Goal: Download file/media

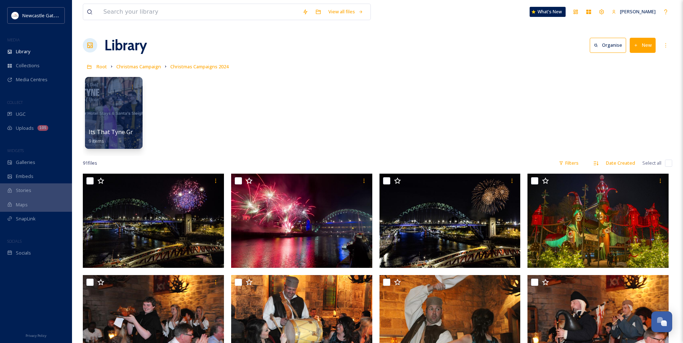
click at [121, 13] on input at bounding box center [199, 12] width 199 height 16
type input "u"
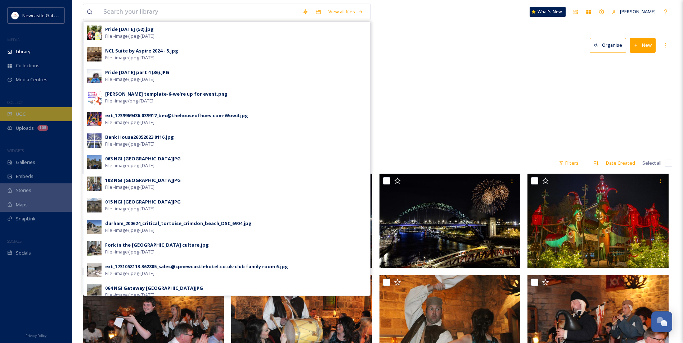
click at [26, 120] on div "UGC" at bounding box center [36, 114] width 72 height 14
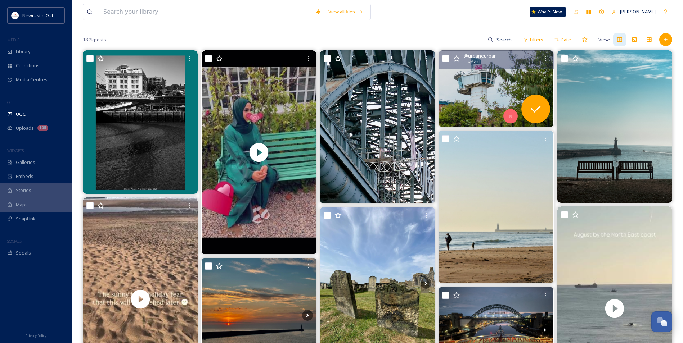
scroll to position [108, 0]
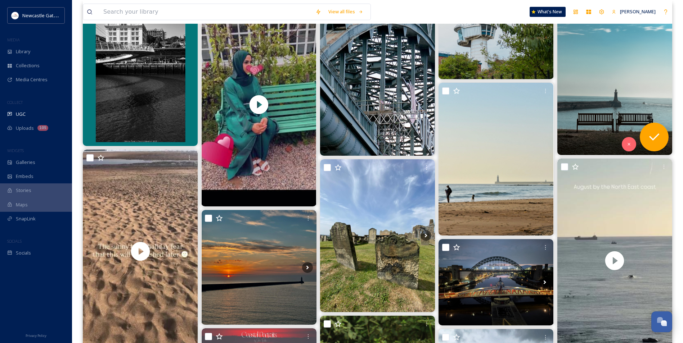
click at [590, 125] on img at bounding box center [614, 79] width 115 height 153
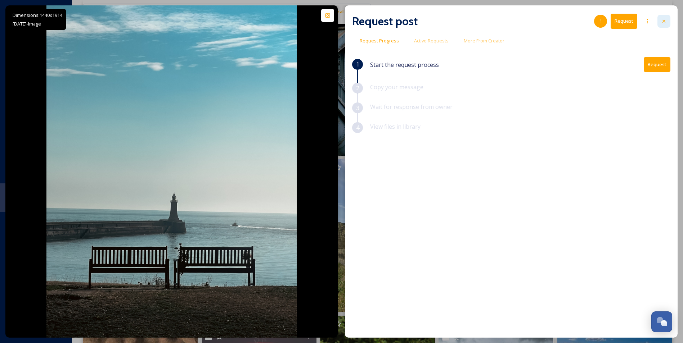
click at [665, 24] on div at bounding box center [663, 21] width 13 height 13
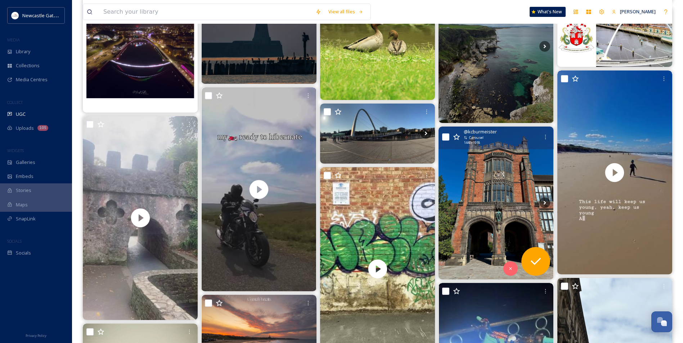
scroll to position [468, 0]
click at [545, 203] on icon at bounding box center [544, 203] width 3 height 4
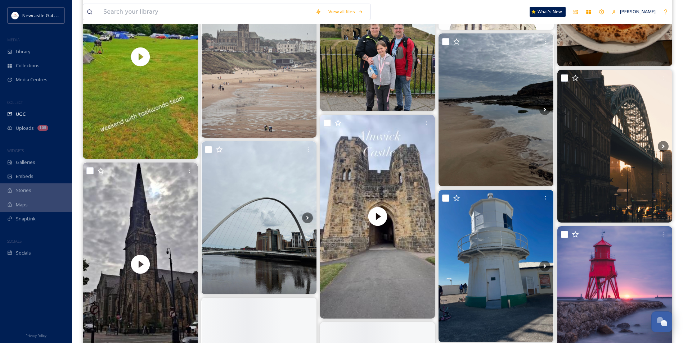
scroll to position [1152, 0]
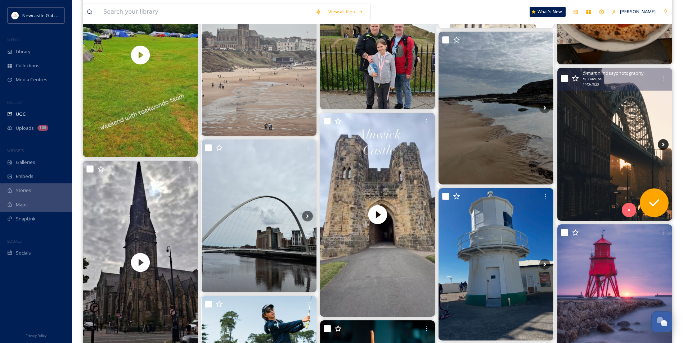
click at [662, 146] on icon at bounding box center [663, 144] width 11 height 11
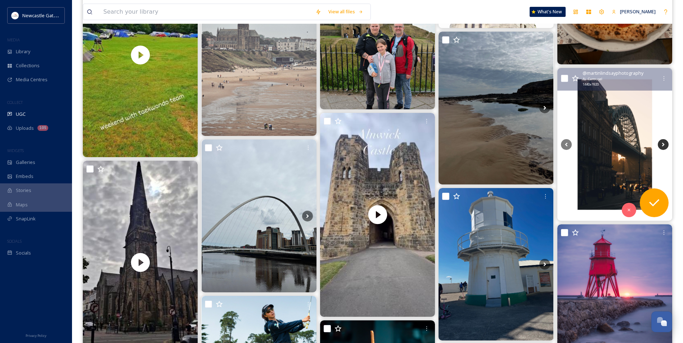
click at [663, 144] on icon at bounding box center [663, 144] width 11 height 11
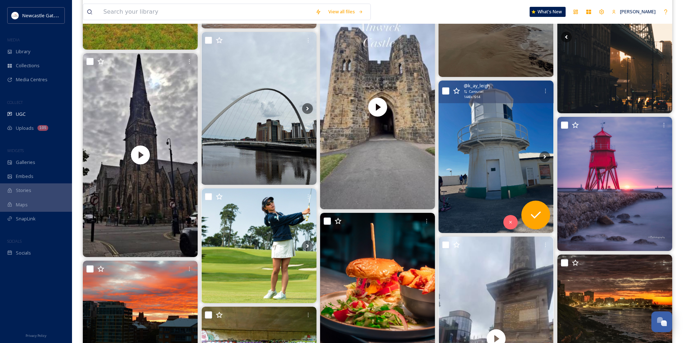
scroll to position [1260, 0]
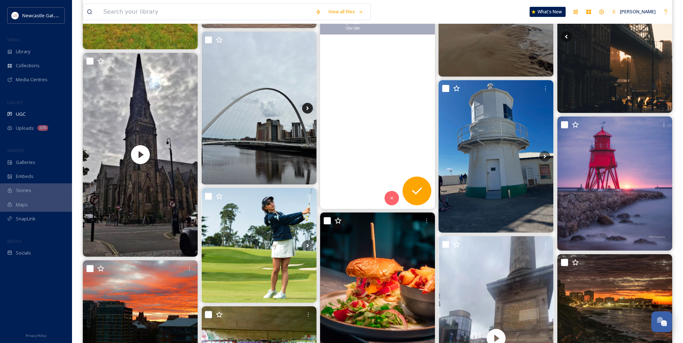
click at [312, 109] on icon at bounding box center [307, 108] width 11 height 11
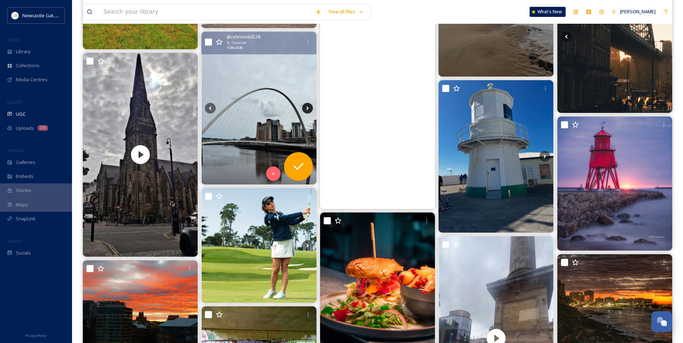
click at [305, 105] on icon at bounding box center [307, 108] width 11 height 11
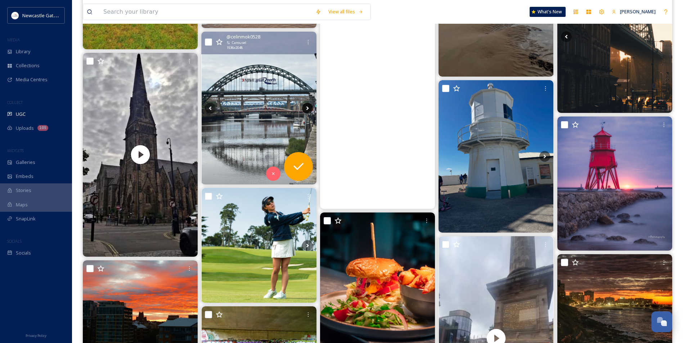
click at [305, 105] on icon at bounding box center [307, 108] width 11 height 11
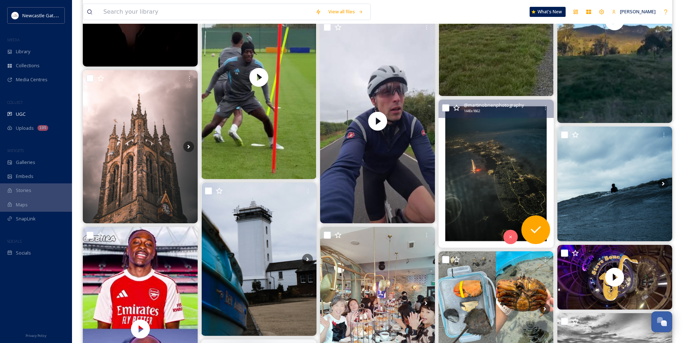
scroll to position [4644, 0]
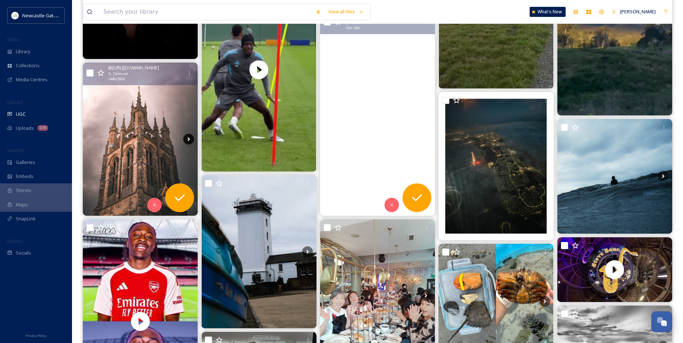
click at [188, 140] on icon at bounding box center [189, 140] width 3 height 4
click at [188, 139] on icon at bounding box center [188, 139] width 11 height 11
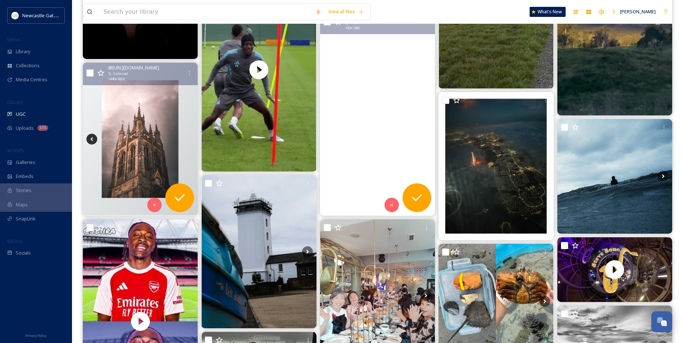
click at [95, 137] on icon at bounding box center [91, 139] width 11 height 11
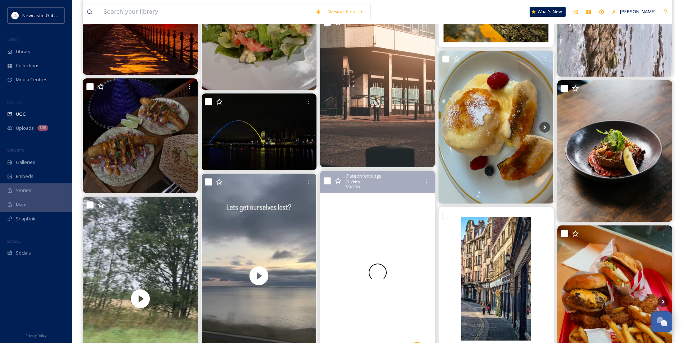
scroll to position [5220, 0]
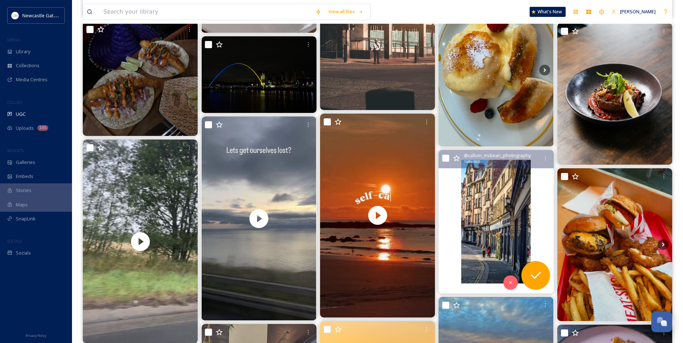
click at [502, 231] on img at bounding box center [496, 222] width 115 height 144
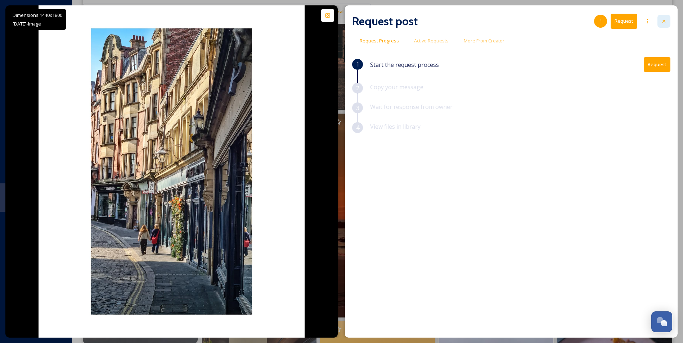
click at [664, 21] on icon at bounding box center [663, 21] width 3 height 3
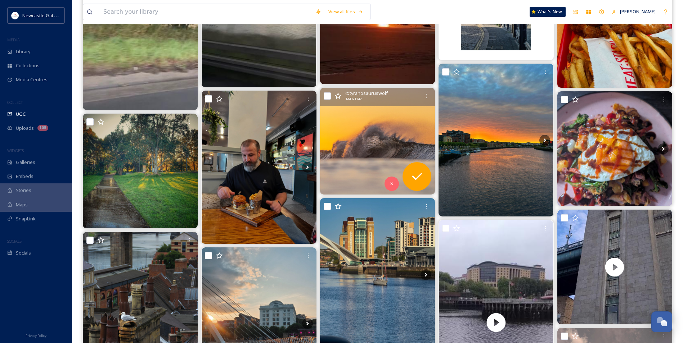
scroll to position [5544, 0]
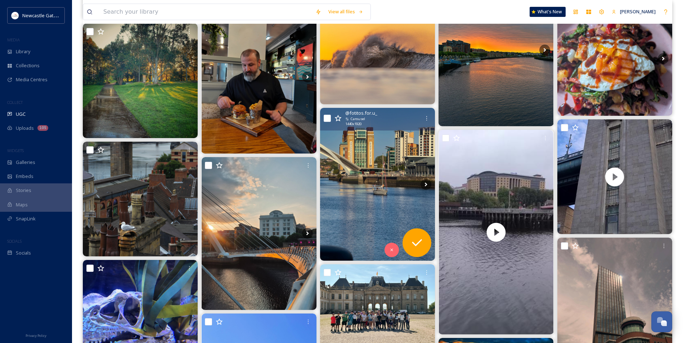
click at [379, 176] on img at bounding box center [377, 184] width 115 height 153
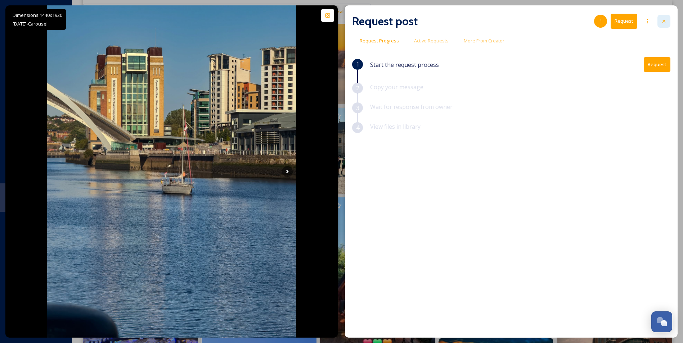
click at [666, 18] on icon at bounding box center [664, 21] width 6 height 6
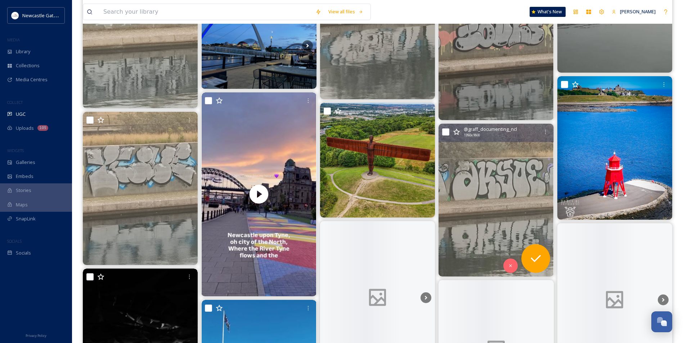
scroll to position [6949, 0]
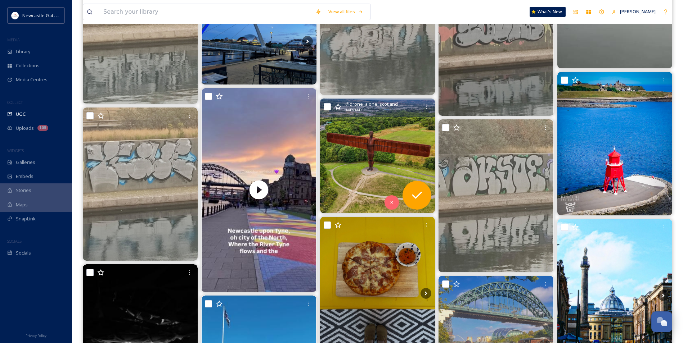
click at [404, 150] on img at bounding box center [377, 156] width 115 height 115
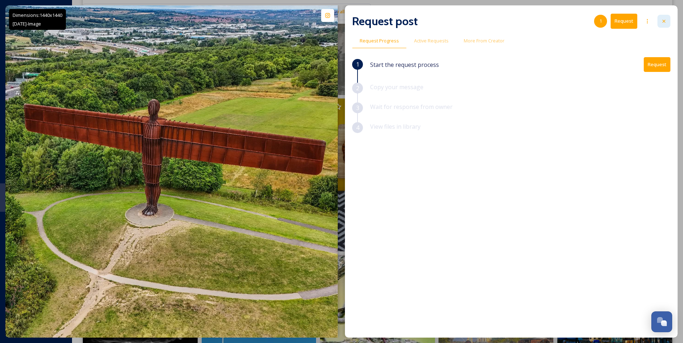
click at [667, 22] on div at bounding box center [663, 21] width 13 height 13
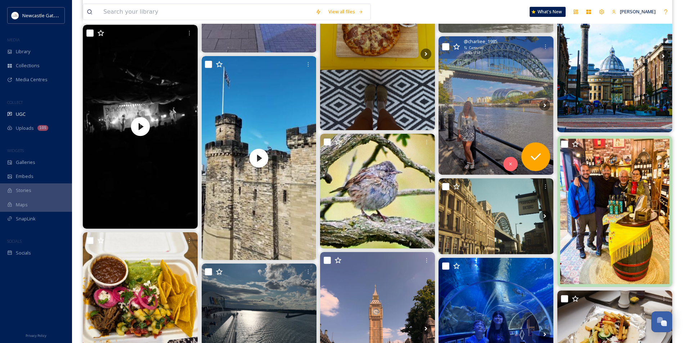
scroll to position [7201, 0]
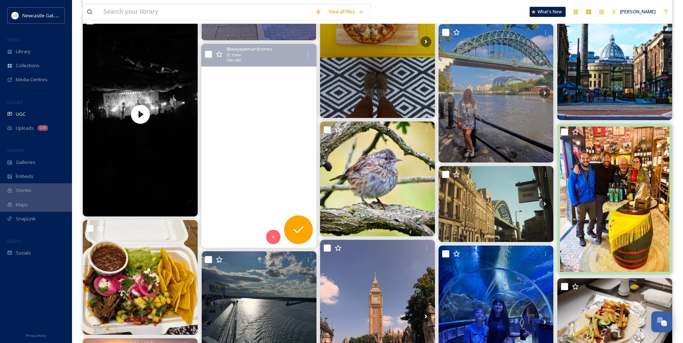
click at [248, 152] on video "Newcastle keep is a medieval fortification, built on the site of the fortress t…" at bounding box center [259, 146] width 115 height 204
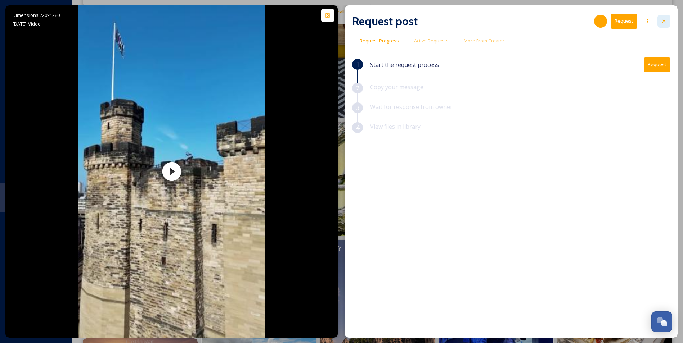
click at [665, 19] on icon at bounding box center [664, 21] width 6 height 6
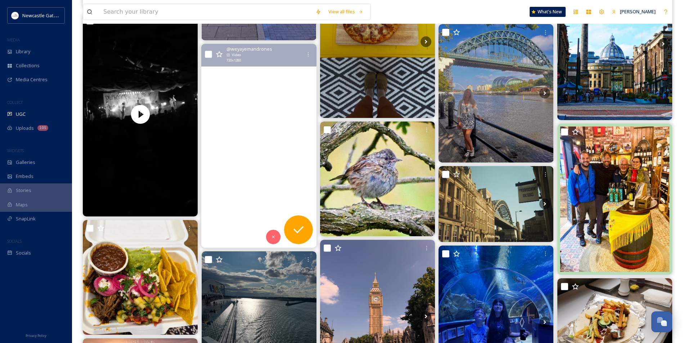
scroll to position [7237, 0]
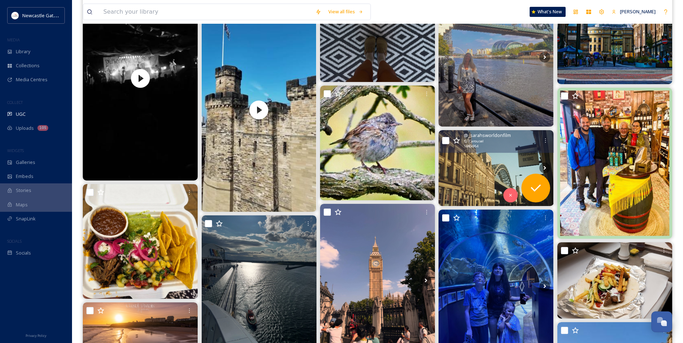
click at [486, 162] on img at bounding box center [496, 168] width 115 height 76
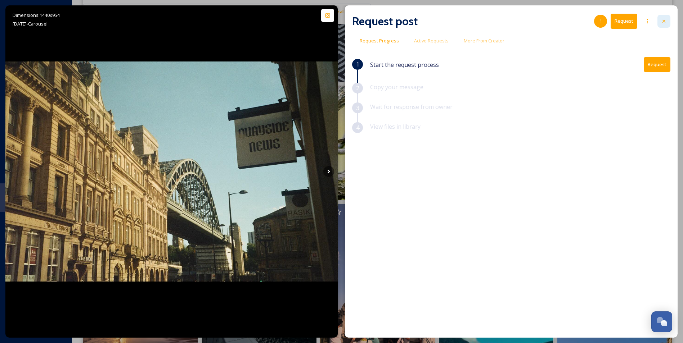
click at [670, 21] on div at bounding box center [663, 21] width 13 height 13
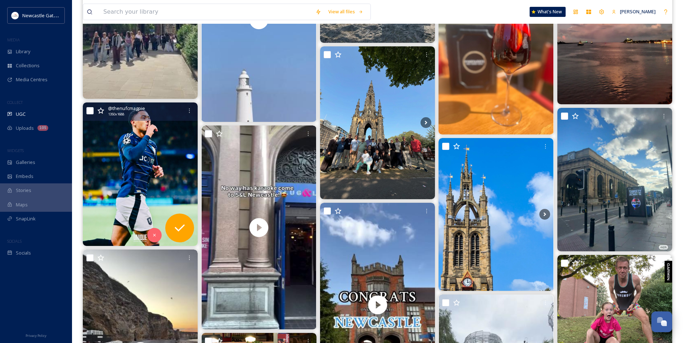
scroll to position [10009, 0]
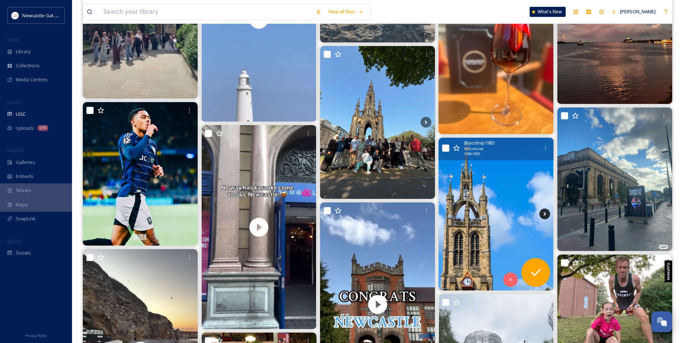
click at [544, 211] on icon at bounding box center [544, 214] width 11 height 11
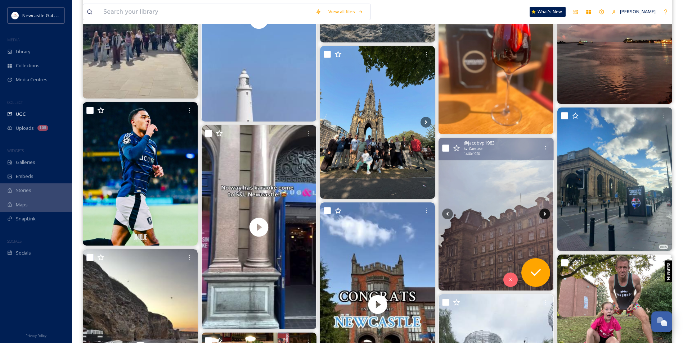
click at [544, 211] on icon at bounding box center [544, 214] width 11 height 11
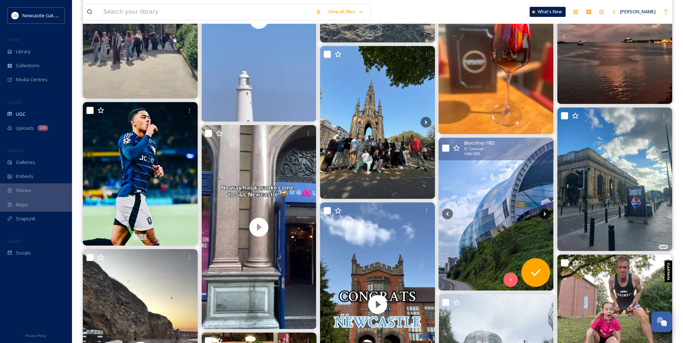
click at [544, 211] on icon at bounding box center [544, 214] width 11 height 11
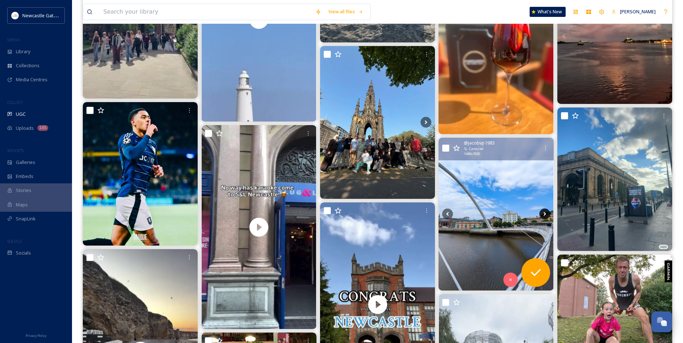
click at [544, 211] on icon at bounding box center [544, 214] width 11 height 11
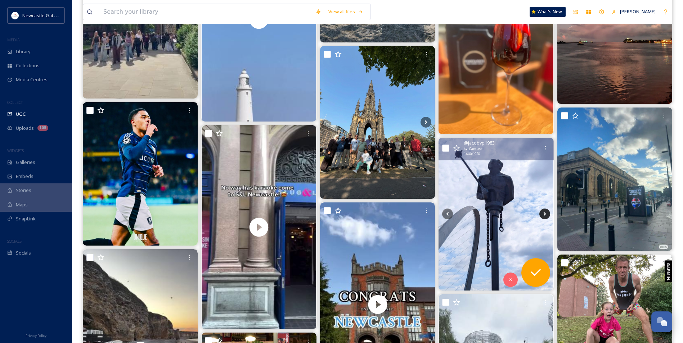
click at [544, 211] on icon at bounding box center [544, 214] width 11 height 11
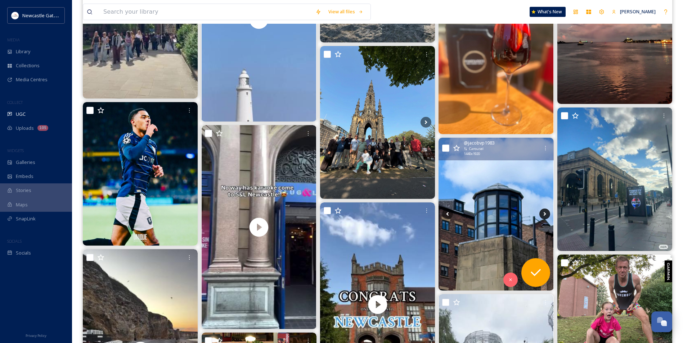
click at [544, 211] on icon at bounding box center [544, 214] width 11 height 11
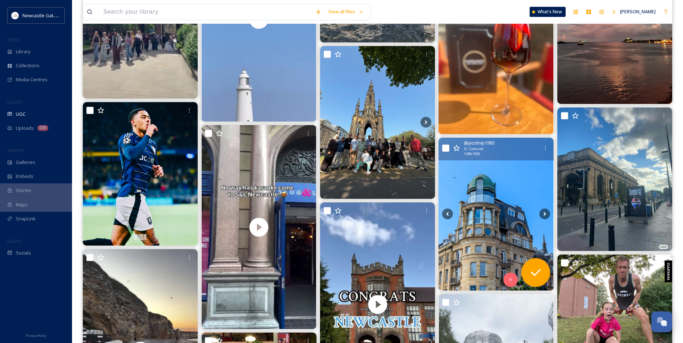
click at [509, 201] on img at bounding box center [496, 214] width 115 height 153
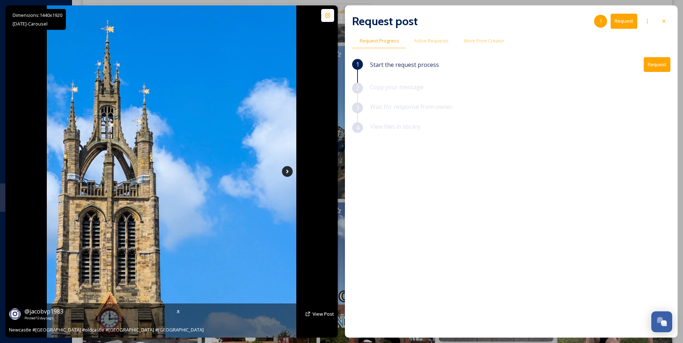
click at [283, 174] on icon at bounding box center [287, 171] width 11 height 11
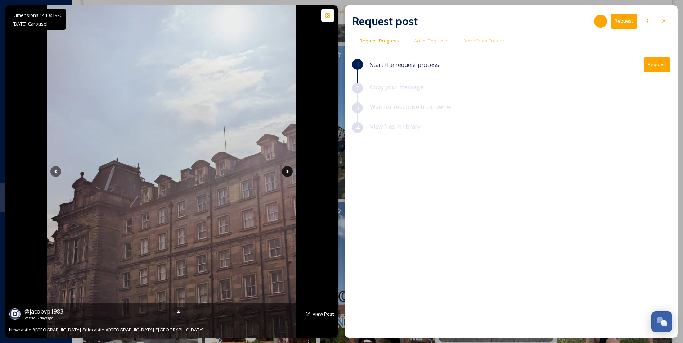
click at [283, 174] on icon at bounding box center [287, 171] width 11 height 11
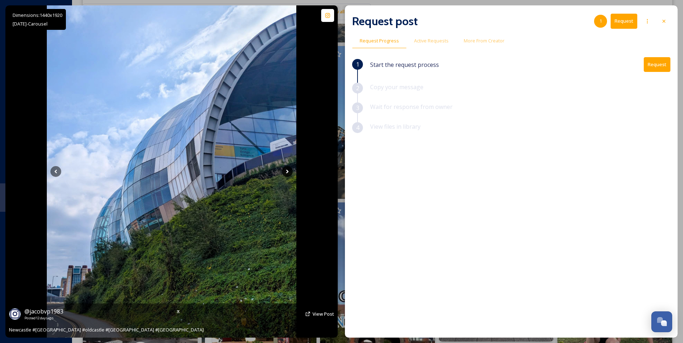
click at [283, 174] on icon at bounding box center [287, 171] width 11 height 11
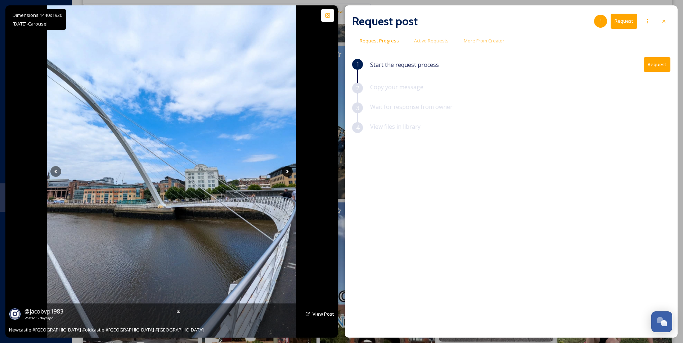
click at [283, 174] on icon at bounding box center [287, 171] width 11 height 11
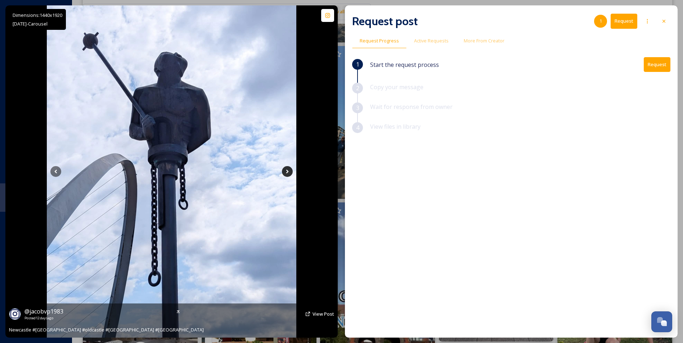
click at [283, 174] on icon at bounding box center [287, 171] width 11 height 11
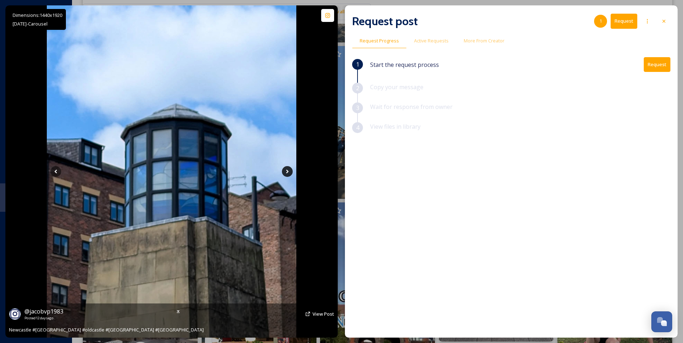
click at [283, 174] on icon at bounding box center [287, 171] width 11 height 11
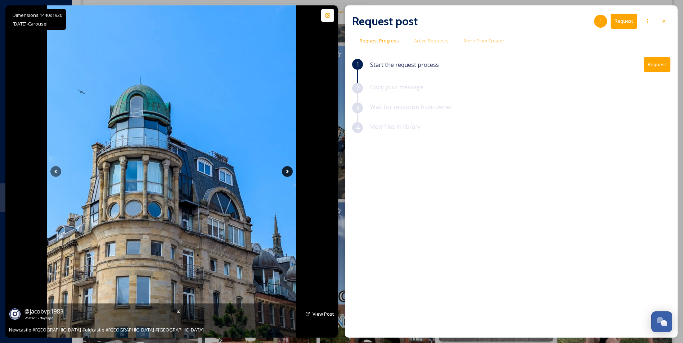
click at [283, 174] on icon at bounding box center [287, 171] width 11 height 11
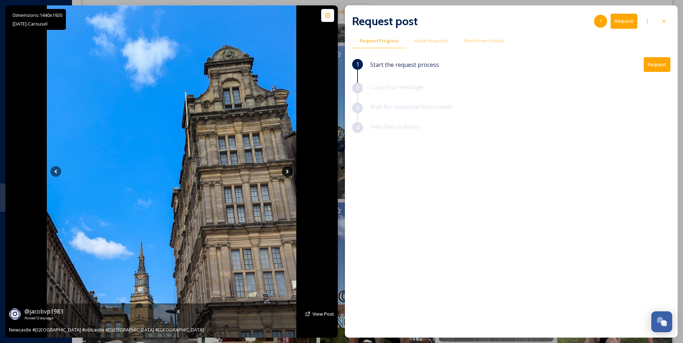
click at [286, 172] on icon at bounding box center [287, 171] width 11 height 11
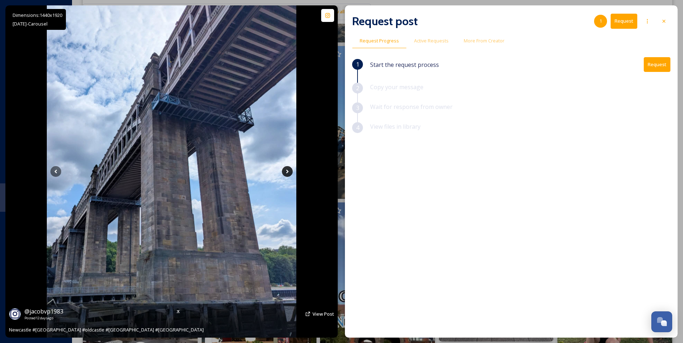
click at [286, 172] on icon at bounding box center [287, 171] width 11 height 11
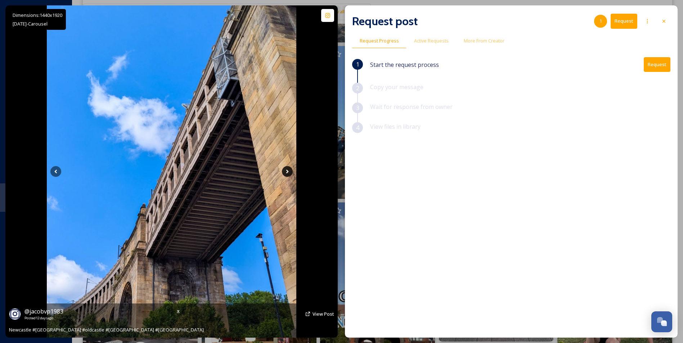
click at [286, 172] on icon at bounding box center [287, 171] width 11 height 11
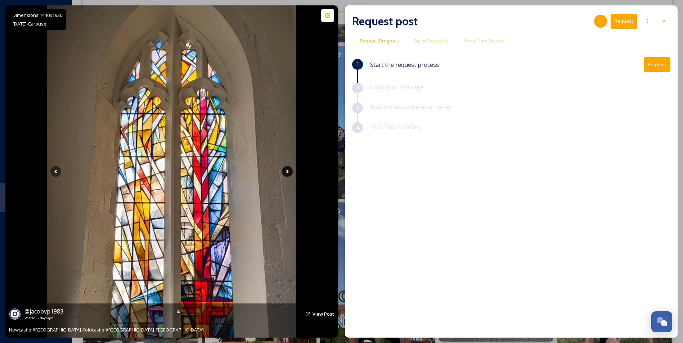
click at [286, 172] on icon at bounding box center [287, 171] width 11 height 11
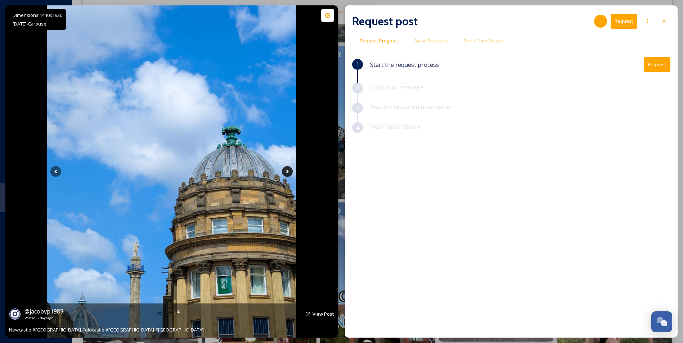
click at [286, 172] on icon at bounding box center [287, 171] width 11 height 11
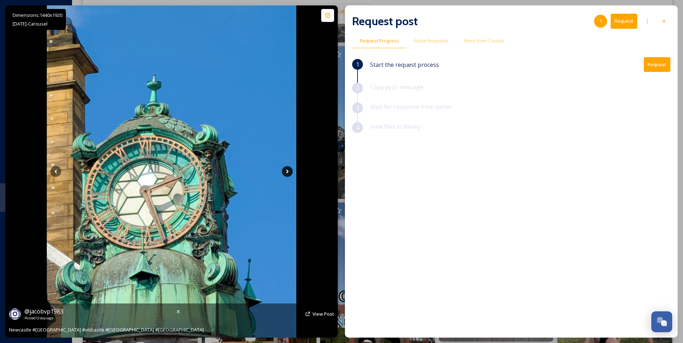
click at [286, 172] on icon at bounding box center [287, 171] width 11 height 11
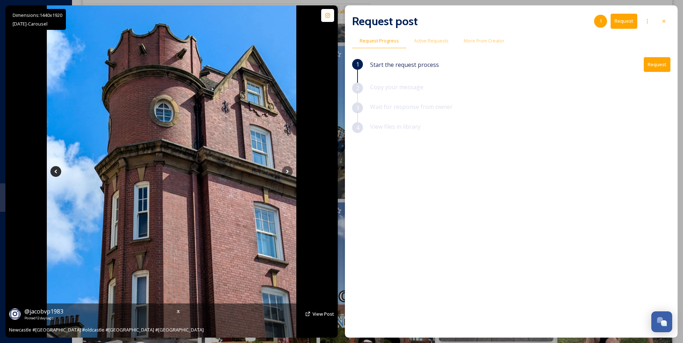
click at [60, 171] on icon at bounding box center [55, 171] width 11 height 11
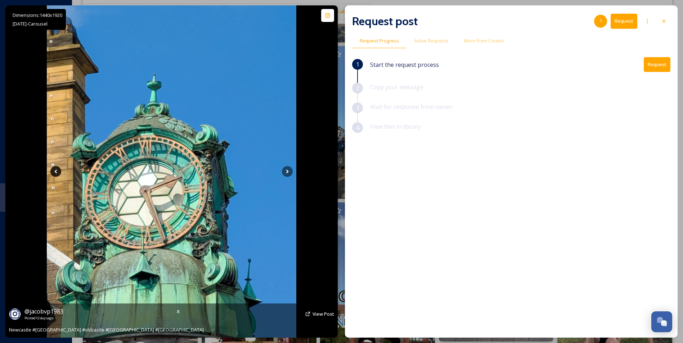
click at [60, 171] on icon at bounding box center [55, 171] width 11 height 11
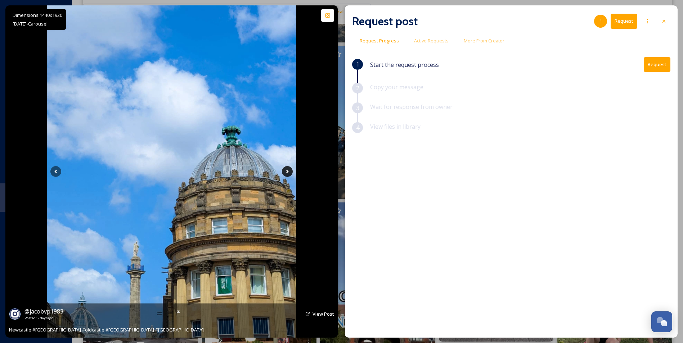
click at [286, 173] on icon at bounding box center [287, 171] width 11 height 11
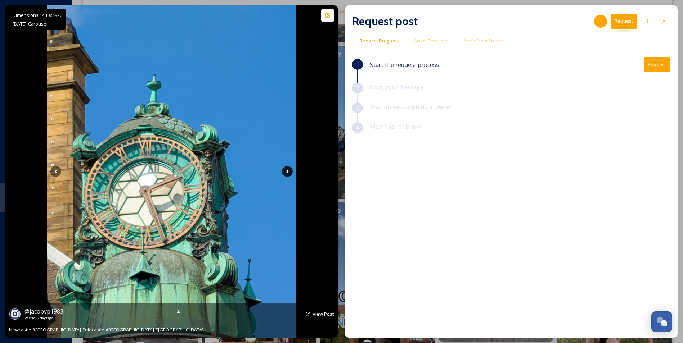
click at [286, 173] on icon at bounding box center [287, 171] width 11 height 11
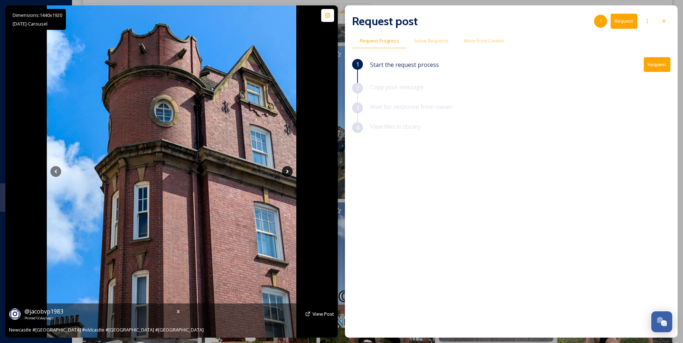
click at [286, 173] on icon at bounding box center [287, 171] width 11 height 11
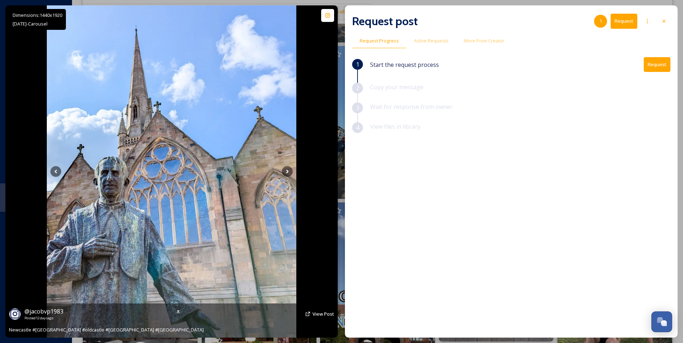
click at [294, 175] on img at bounding box center [171, 171] width 249 height 333
click at [291, 172] on icon at bounding box center [287, 171] width 11 height 11
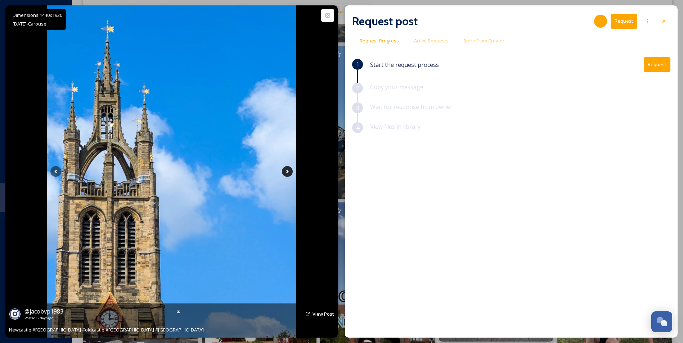
click at [291, 172] on icon at bounding box center [287, 171] width 11 height 11
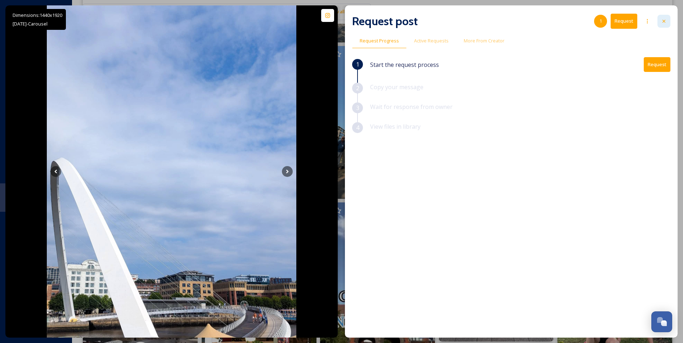
click at [661, 22] on icon at bounding box center [664, 21] width 6 height 6
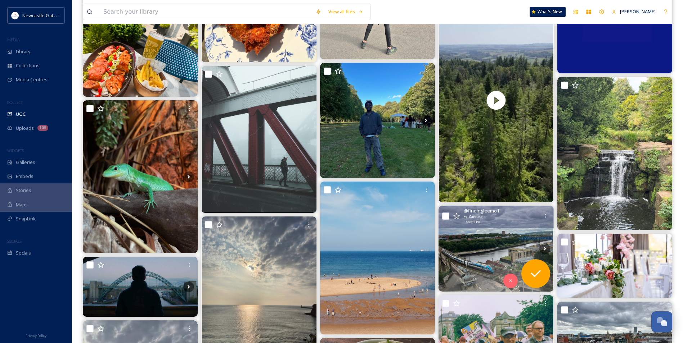
scroll to position [10621, 0]
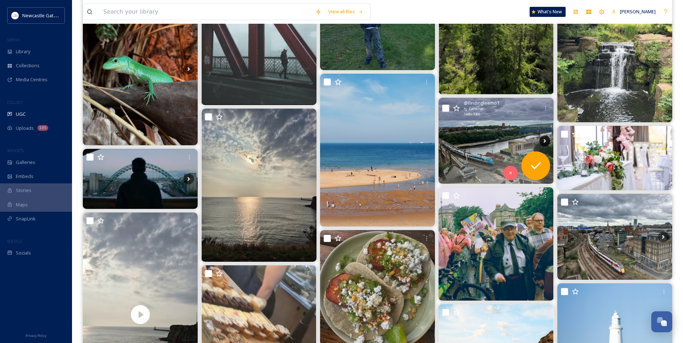
click at [548, 141] on icon at bounding box center [544, 141] width 11 height 11
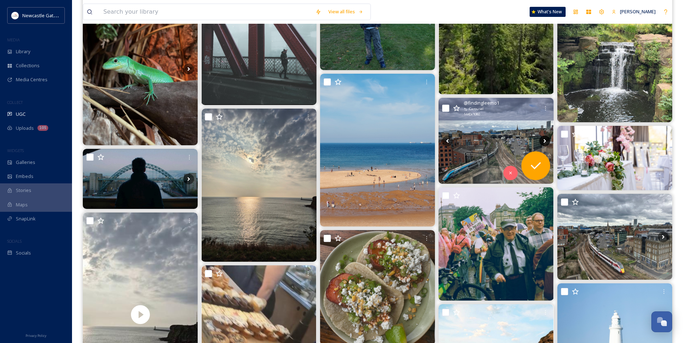
click at [548, 141] on icon at bounding box center [544, 141] width 11 height 11
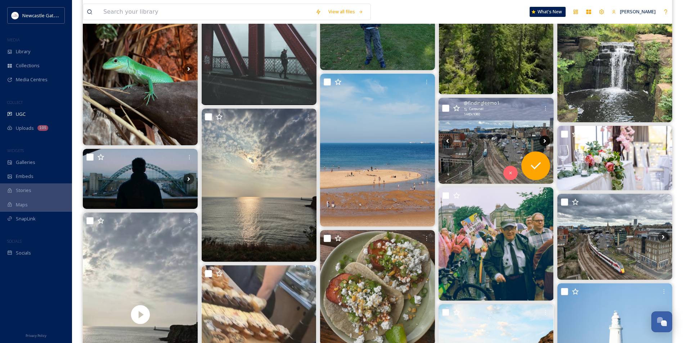
click at [548, 141] on icon at bounding box center [544, 141] width 11 height 11
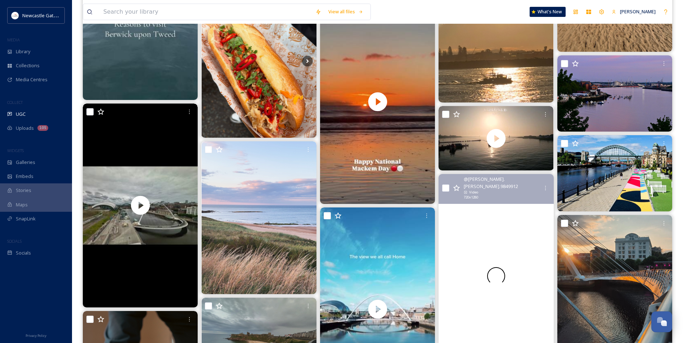
scroll to position [12205, 0]
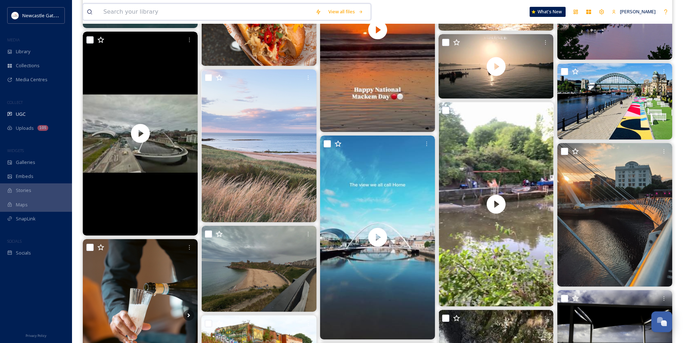
click at [149, 13] on input at bounding box center [206, 12] width 212 height 16
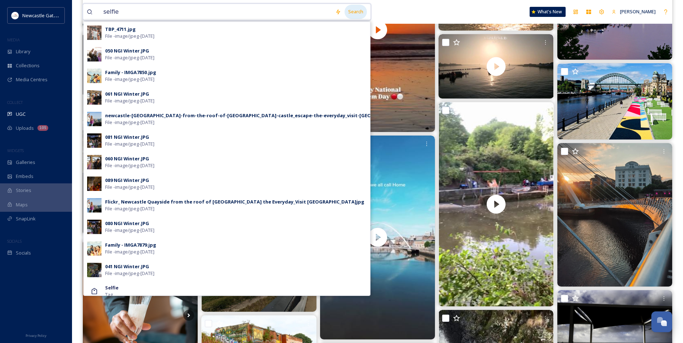
type input "selfie"
click at [354, 8] on div "Search" at bounding box center [356, 12] width 22 height 14
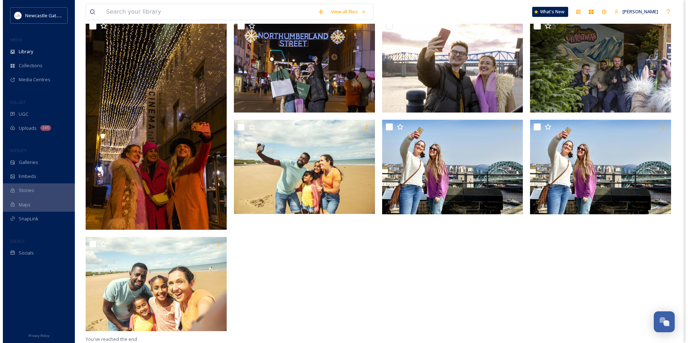
scroll to position [171, 0]
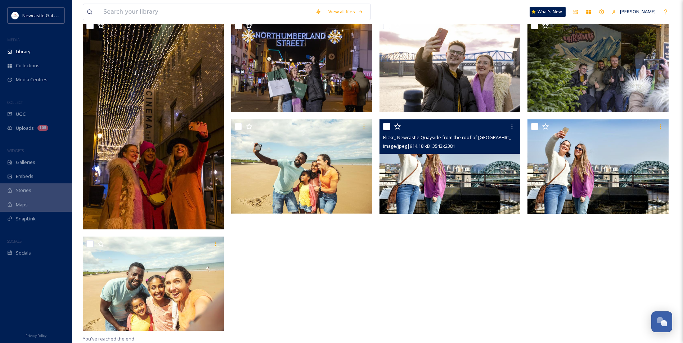
click at [459, 167] on img at bounding box center [449, 167] width 141 height 95
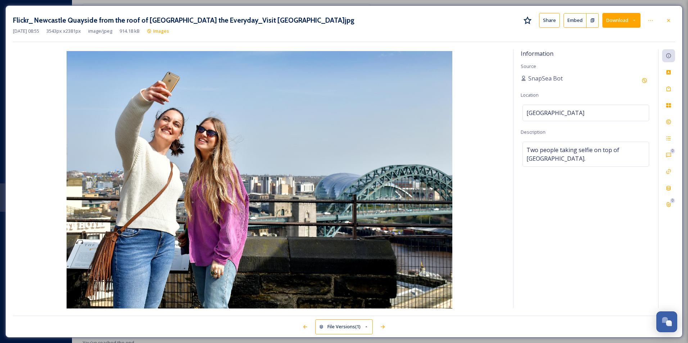
click at [616, 24] on button "Download" at bounding box center [622, 20] width 38 height 15
click at [616, 37] on span "Download Original (3543 x 2381)" at bounding box center [603, 36] width 68 height 7
